Goal: Information Seeking & Learning: Learn about a topic

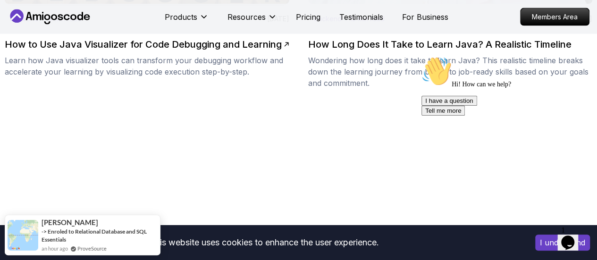
scroll to position [943, 0]
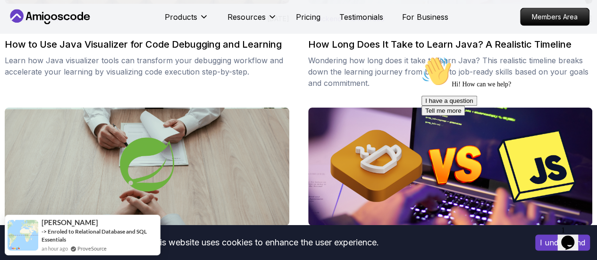
click at [539, 241] on button "I understand" at bounding box center [562, 242] width 55 height 16
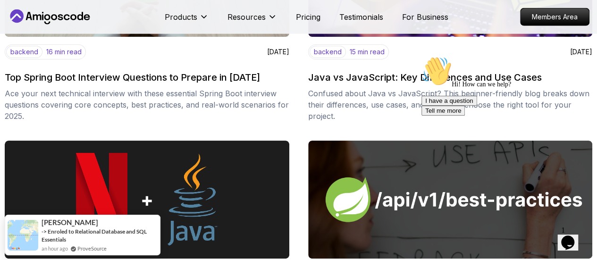
scroll to position [1179, 0]
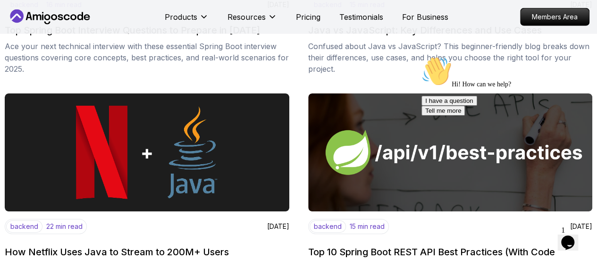
click at [484, 75] on div "Hi! How can we help? I have a question Tell me more" at bounding box center [506, 85] width 170 height 59
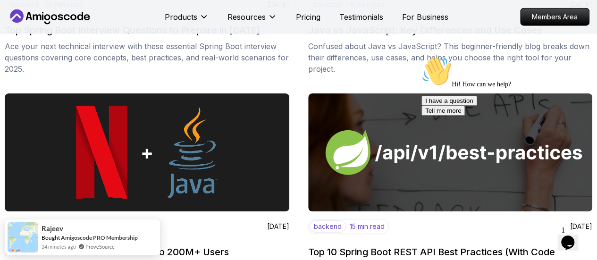
click at [467, 67] on div "Hi! How can we help? I have a question Tell me more" at bounding box center [506, 85] width 170 height 59
click at [421, 56] on icon "Chat attention grabber" at bounding box center [421, 56] width 0 height 0
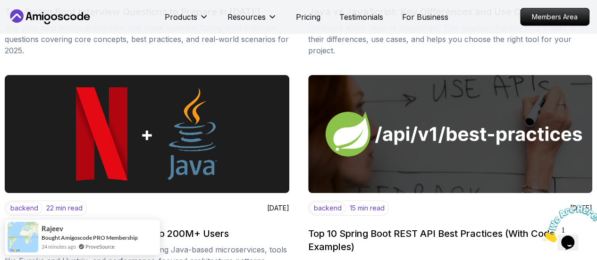
scroll to position [1226, 0]
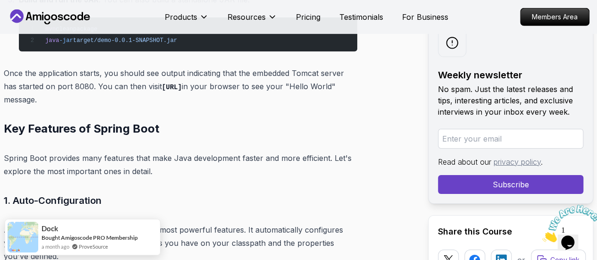
scroll to position [3349, 0]
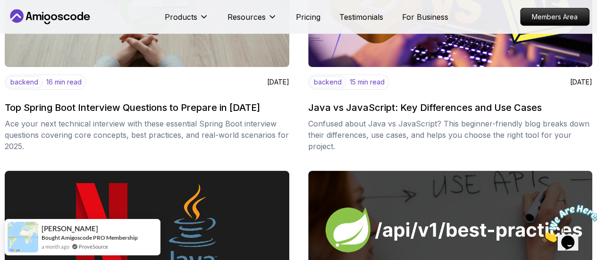
scroll to position [1037, 0]
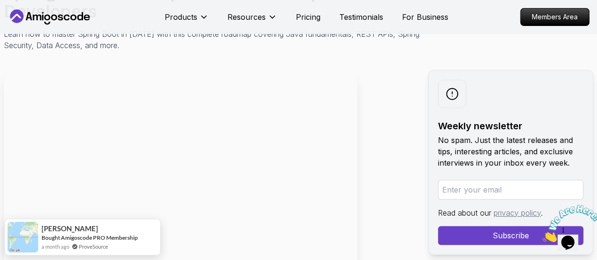
scroll to position [47, 0]
